Goal: Transaction & Acquisition: Purchase product/service

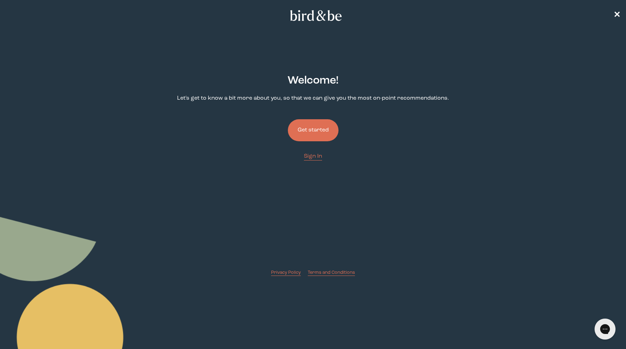
click at [308, 128] on button "Get started" at bounding box center [313, 130] width 51 height 22
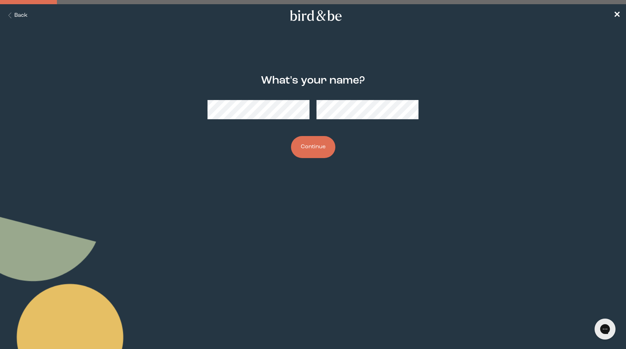
click at [325, 150] on button "Continue" at bounding box center [313, 147] width 44 height 22
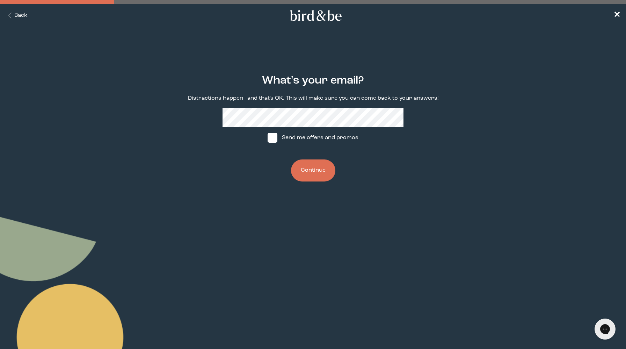
click at [273, 135] on span at bounding box center [273, 138] width 10 height 10
click at [268, 138] on input "Send me offers and promos" at bounding box center [267, 138] width 0 height 0
checkbox input "true"
click at [304, 166] on button "Continue" at bounding box center [313, 170] width 44 height 22
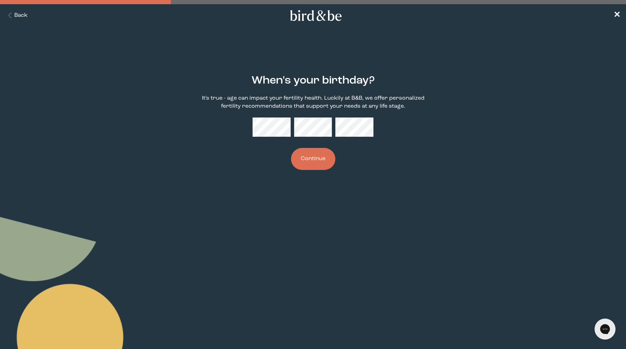
click at [316, 155] on button "Continue" at bounding box center [313, 159] width 44 height 22
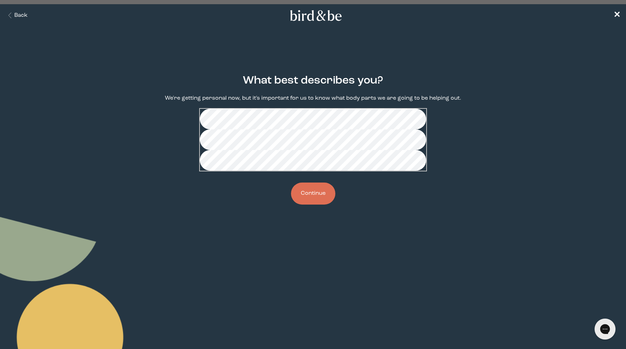
click at [318, 204] on button "Continue" at bounding box center [313, 193] width 44 height 22
click at [320, 204] on button "Continue" at bounding box center [313, 193] width 44 height 22
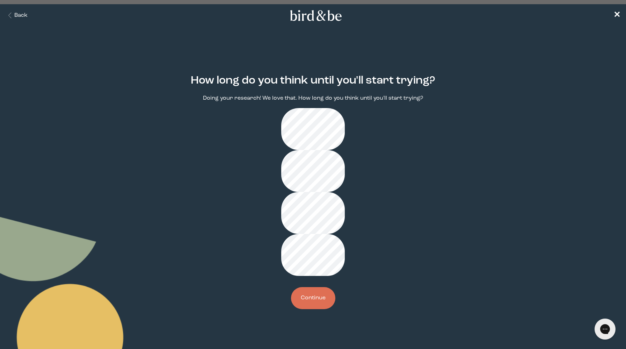
click at [318, 287] on button "Continue" at bounding box center [313, 298] width 44 height 22
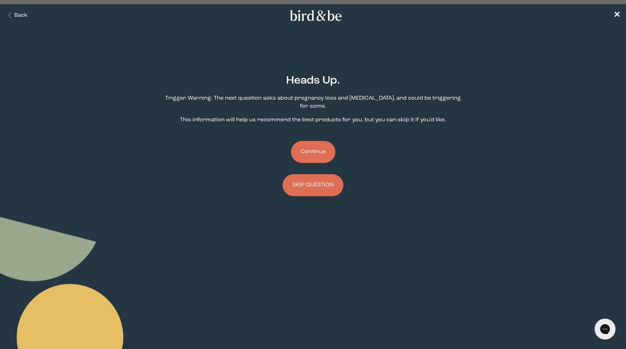
click at [320, 147] on button "Continue" at bounding box center [313, 152] width 44 height 22
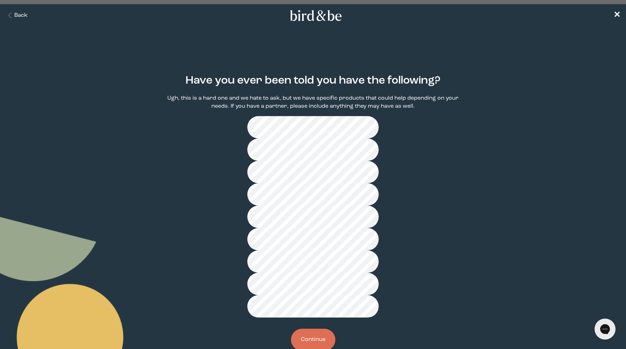
click at [317, 329] on button "Continue" at bounding box center [313, 340] width 44 height 22
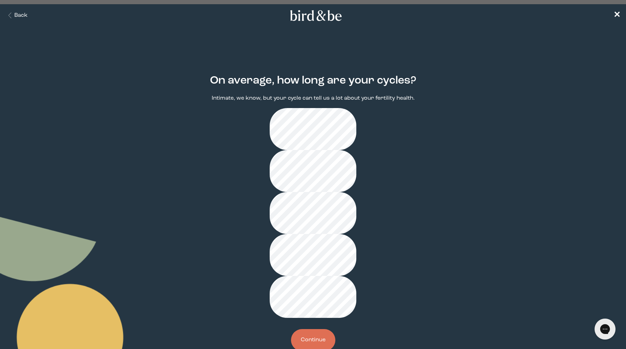
click at [318, 329] on button "Continue" at bounding box center [313, 340] width 44 height 22
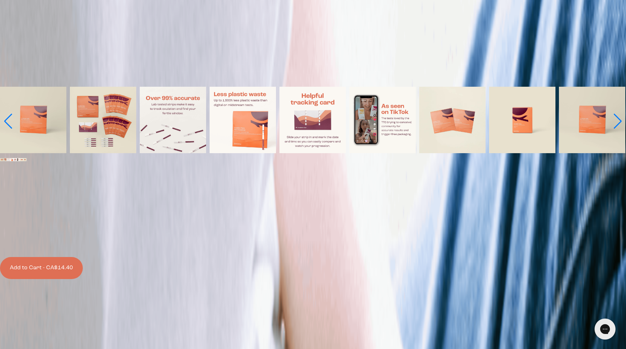
scroll to position [98, 0]
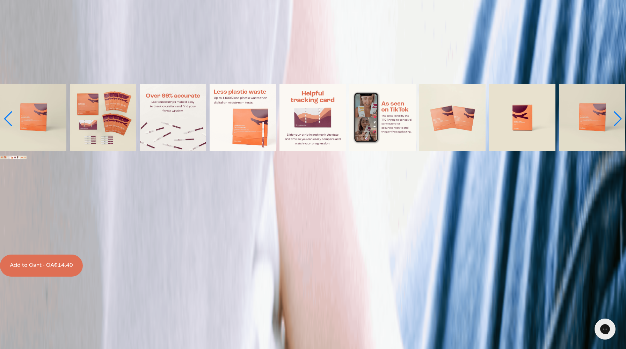
click at [83, 254] on button "Add to Cart - CA$14.40" at bounding box center [41, 265] width 83 height 22
